Goal: Task Accomplishment & Management: Use online tool/utility

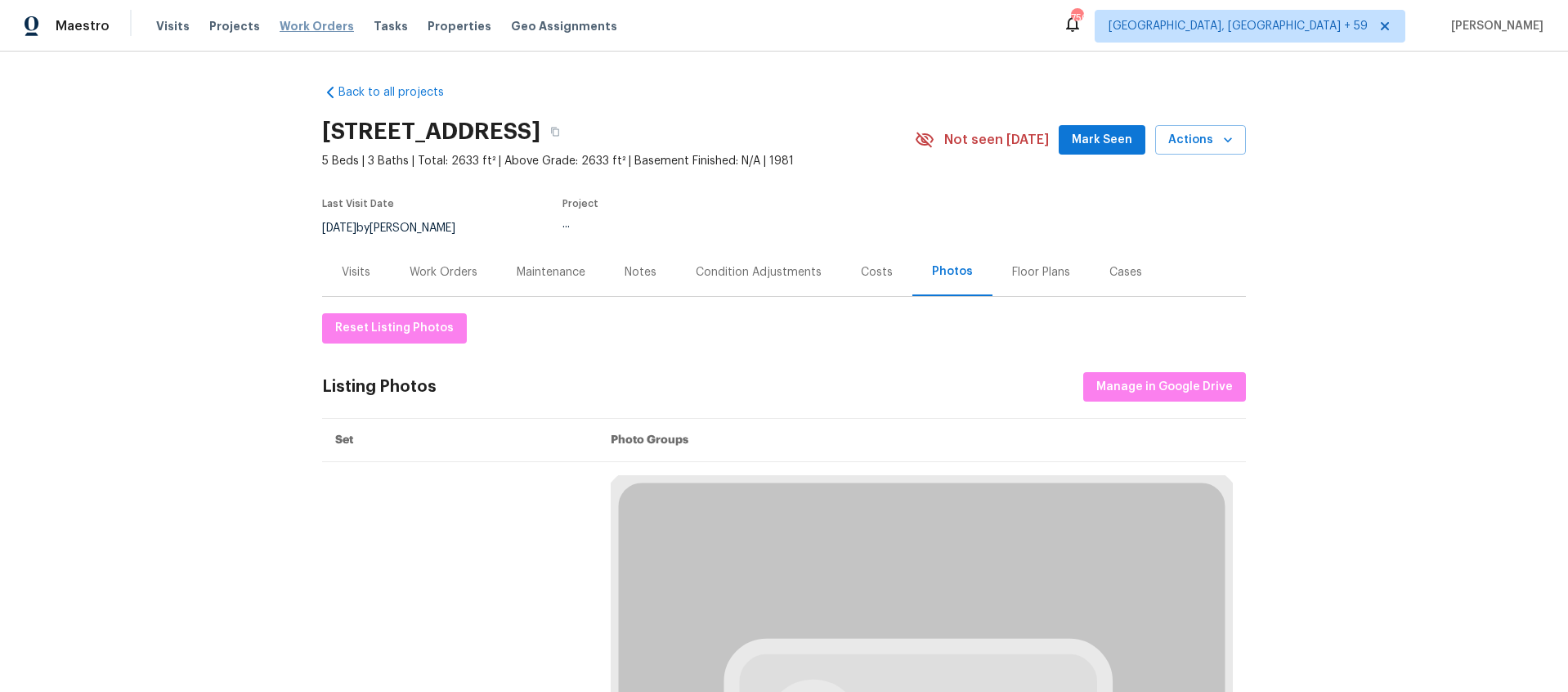
drag, startPoint x: 308, startPoint y: 23, endPoint x: 325, endPoint y: 26, distance: 17.3
click at [308, 23] on span "Work Orders" at bounding box center [317, 26] width 74 height 16
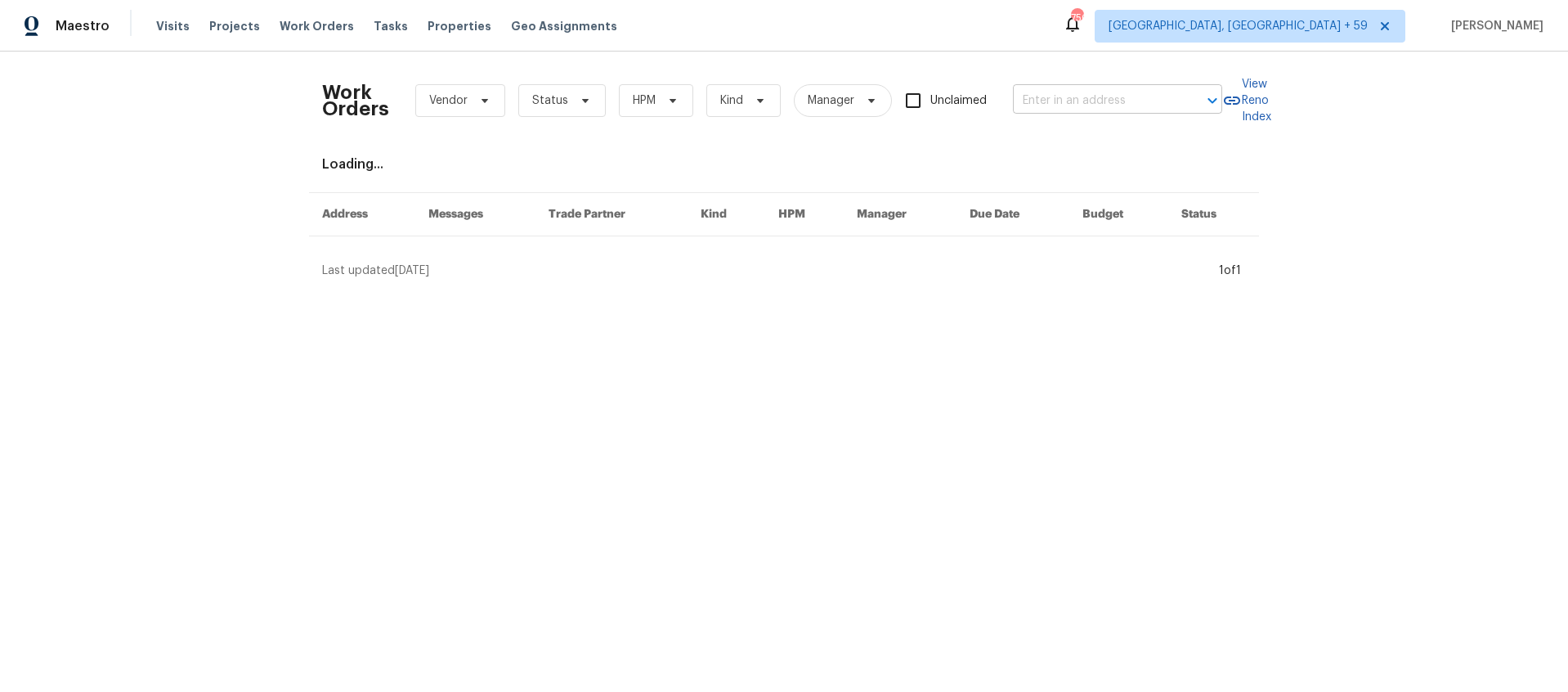
click at [1072, 99] on input "text" at bounding box center [1094, 100] width 163 height 25
paste input "2007 Variations Dr [PERSON_NAME]"
type input "2007 Variations Dr [PERSON_NAME]"
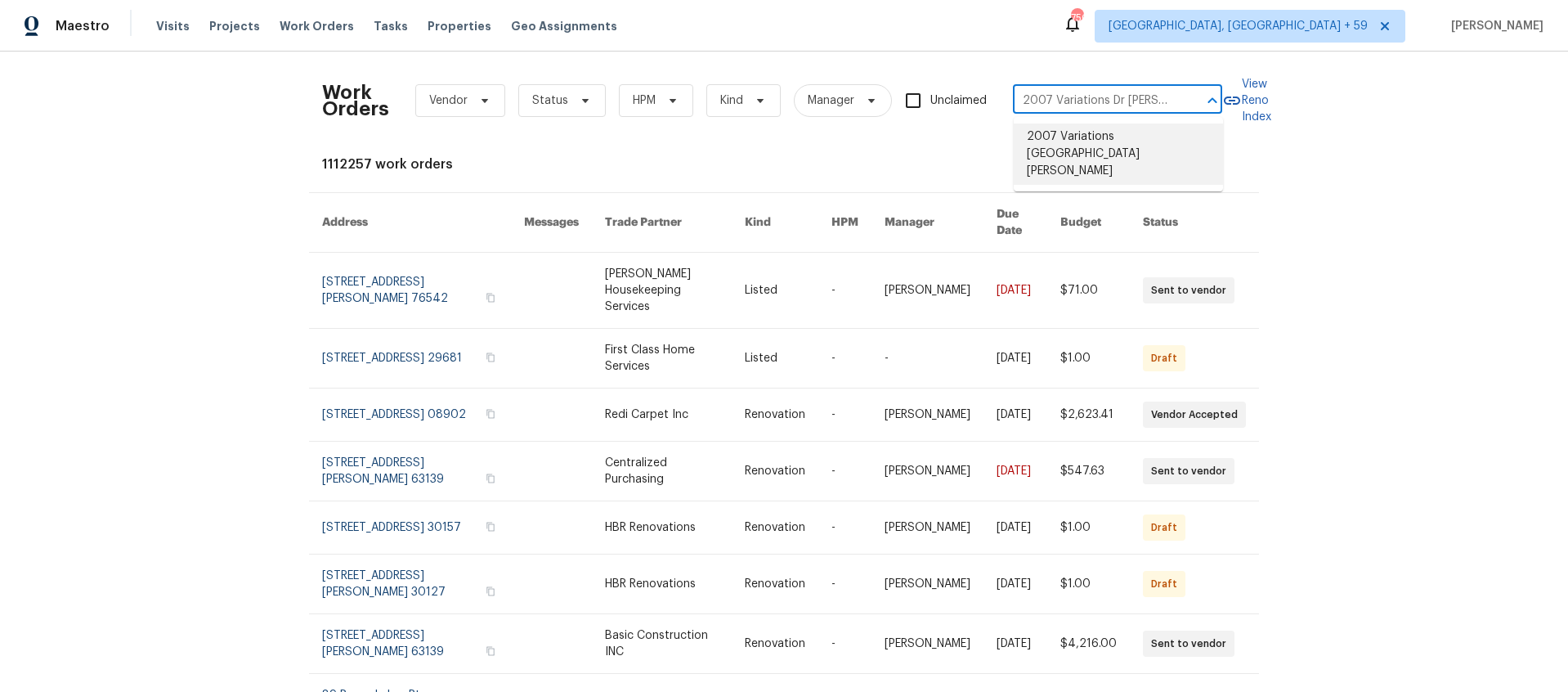
click at [1070, 142] on li "2007 Variations [GEOGRAPHIC_DATA][PERSON_NAME]" at bounding box center [1118, 154] width 209 height 61
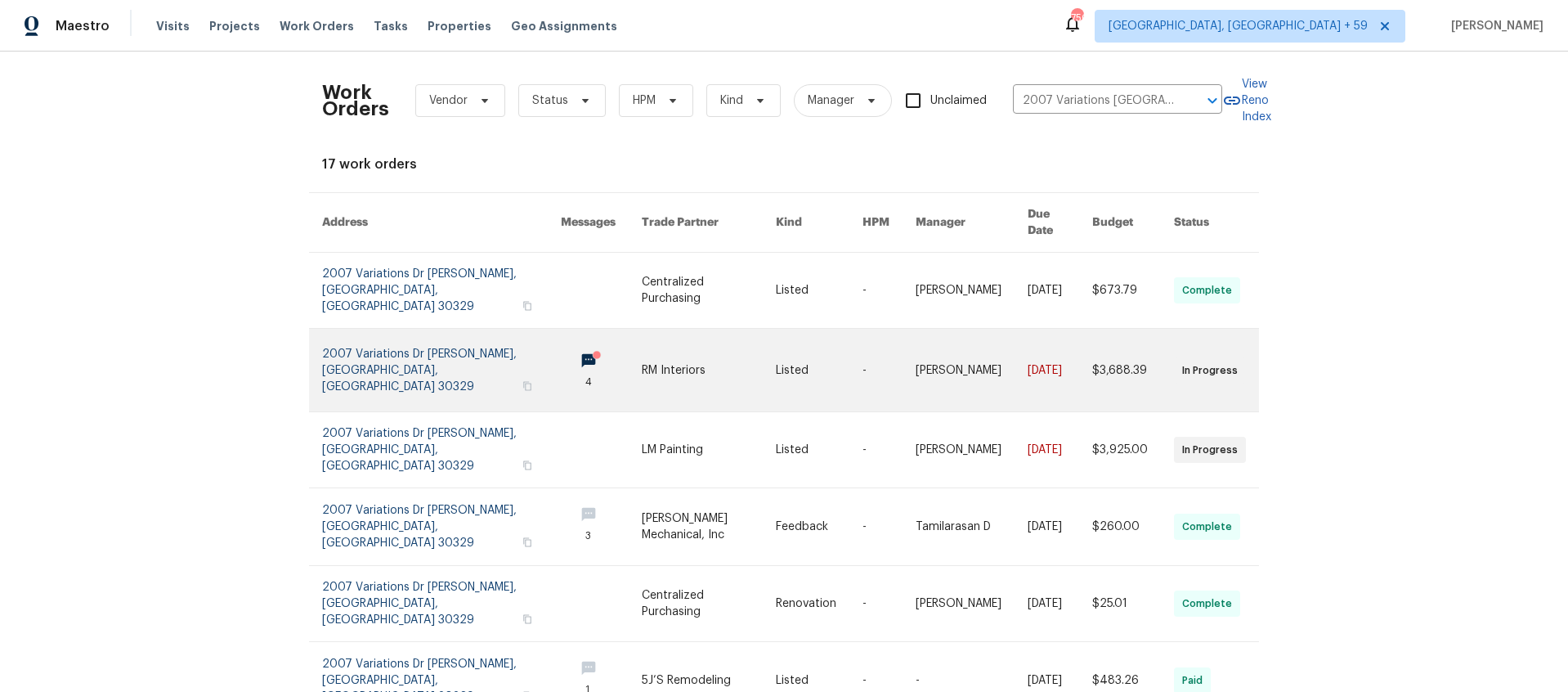
click at [724, 338] on link at bounding box center [708, 371] width 134 height 83
